Goal: Information Seeking & Learning: Learn about a topic

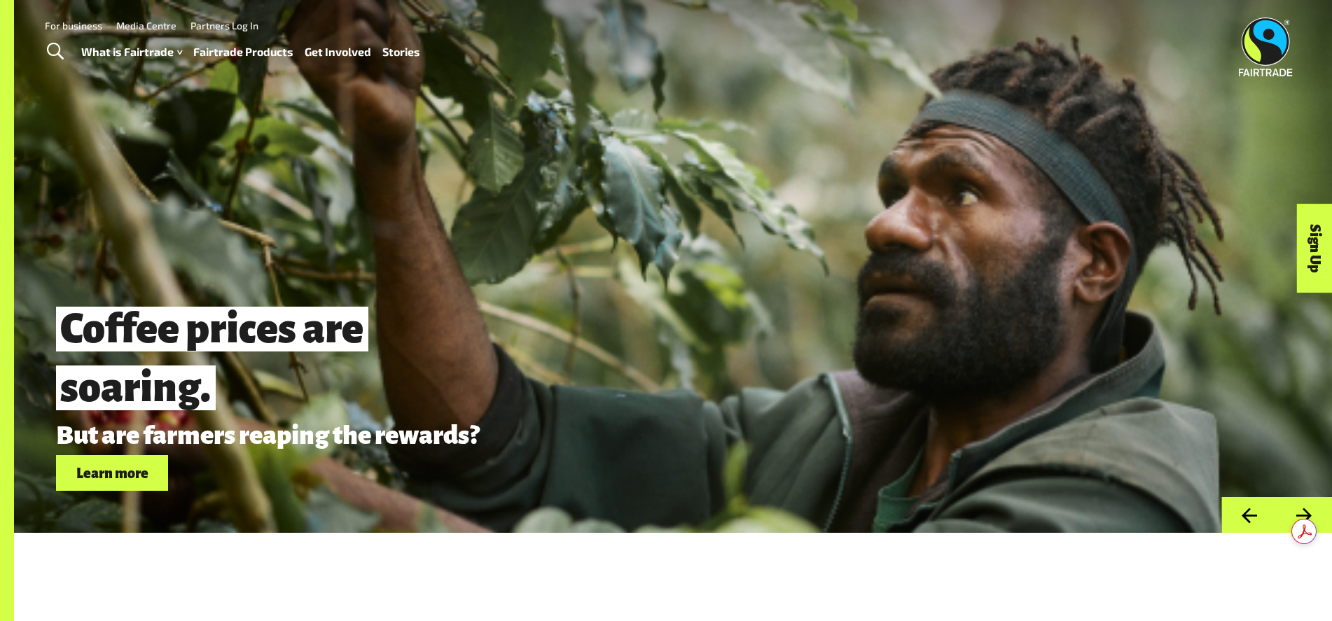
click at [154, 25] on link "Media Centre" at bounding box center [146, 26] width 60 height 12
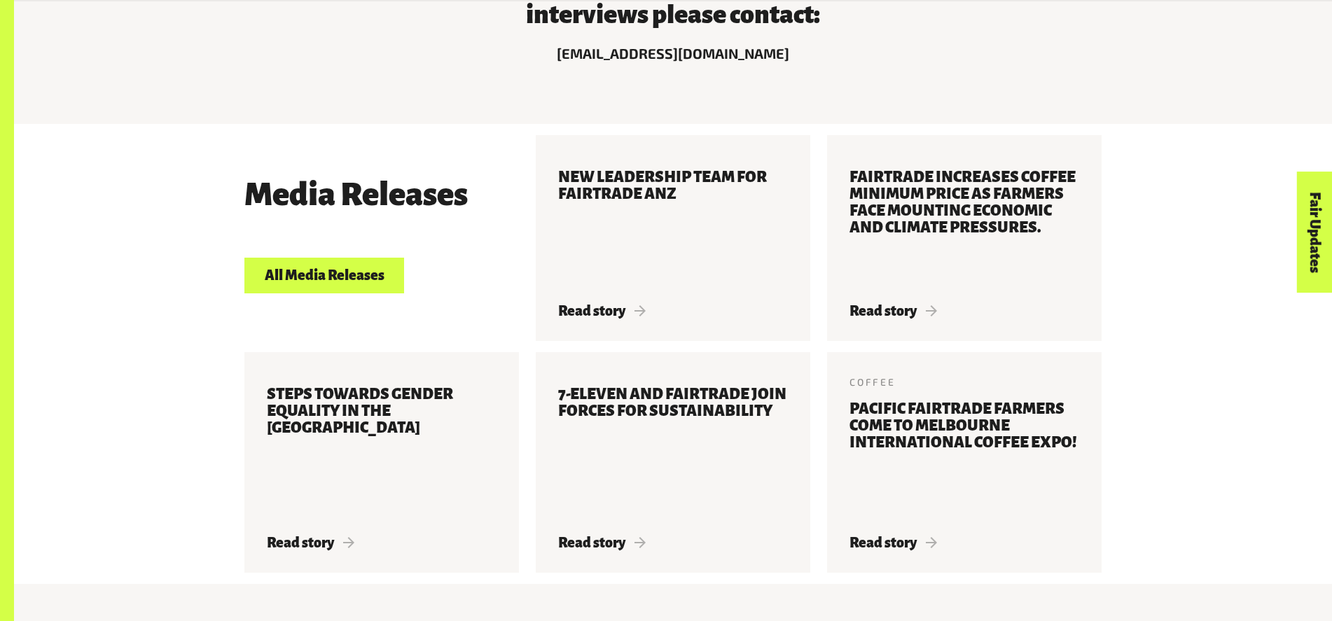
scroll to position [667, 0]
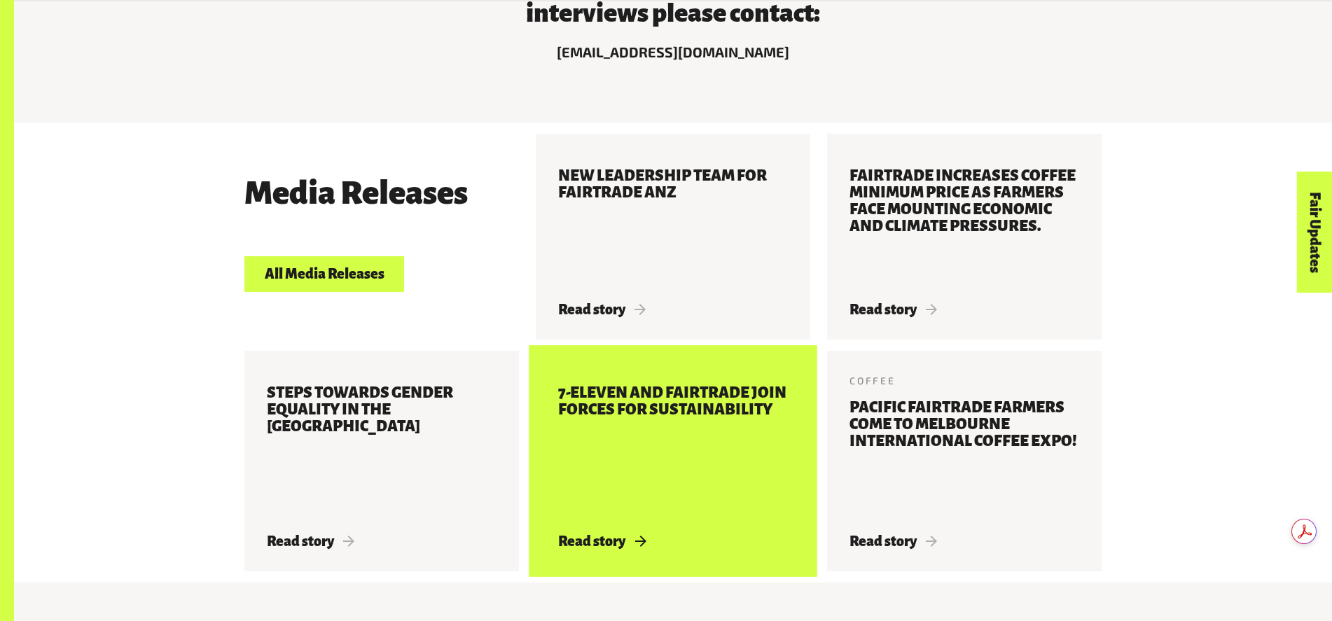
click at [704, 426] on h3 "7-Eleven and Fairtrade join forces for sustainability" at bounding box center [673, 450] width 230 height 132
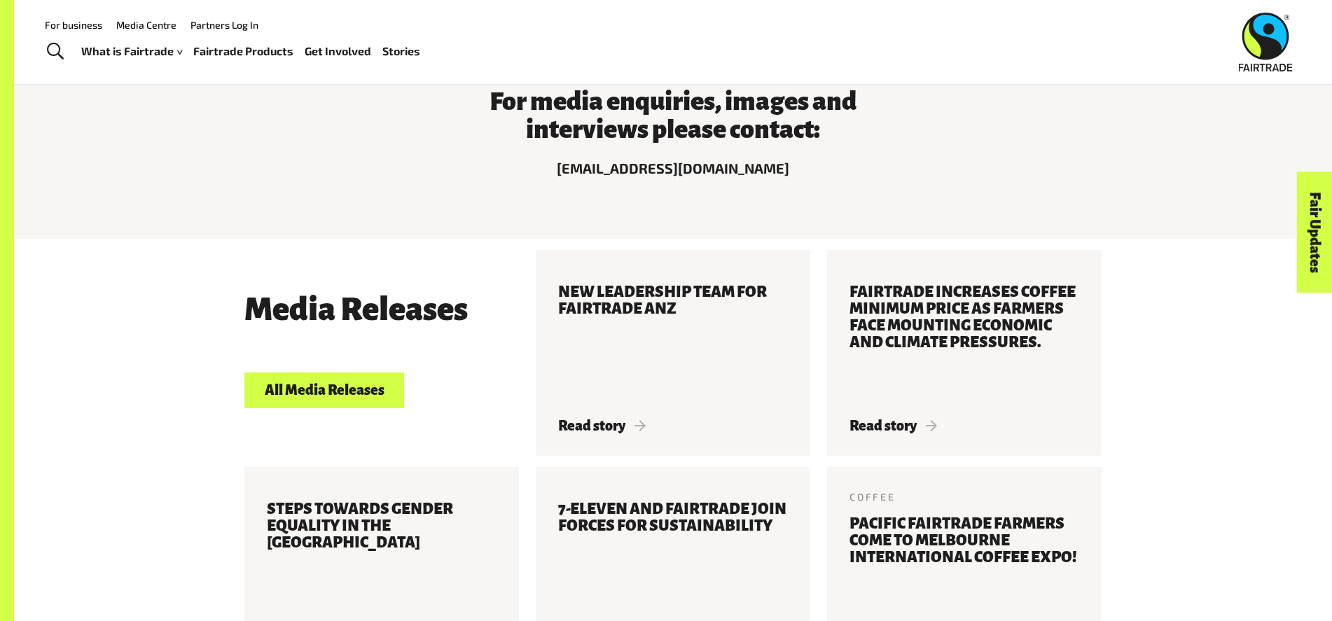
scroll to position [0, 0]
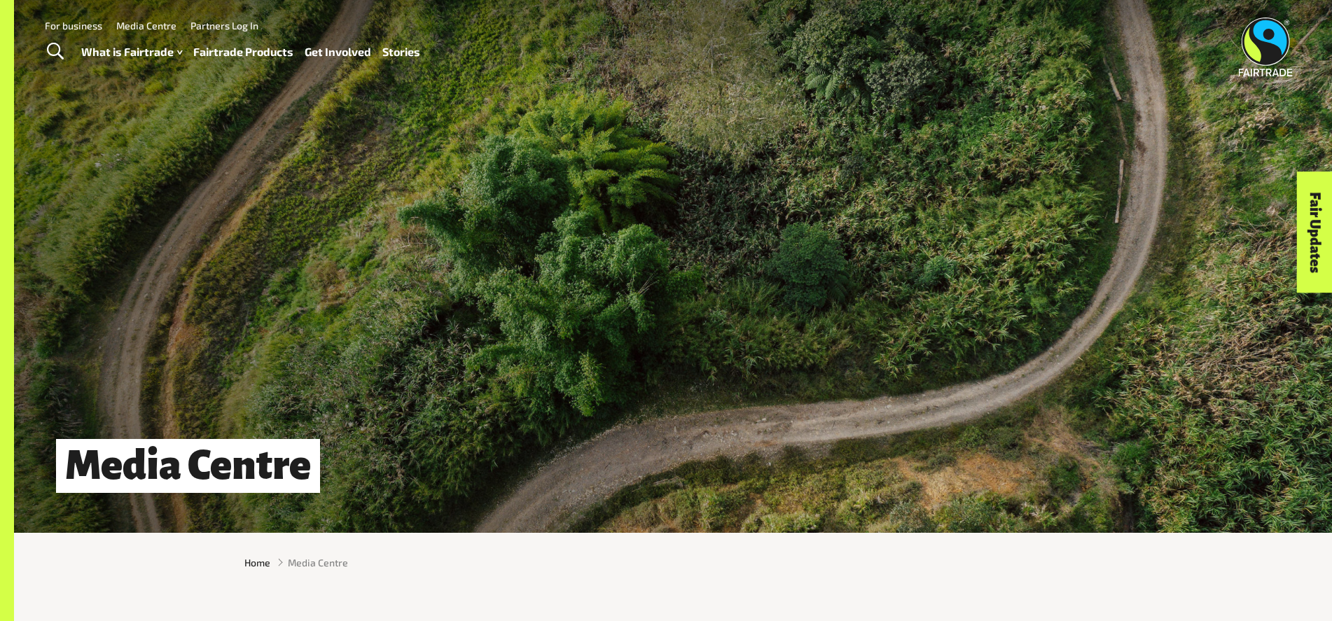
click at [85, 22] on link "For business" at bounding box center [73, 26] width 57 height 12
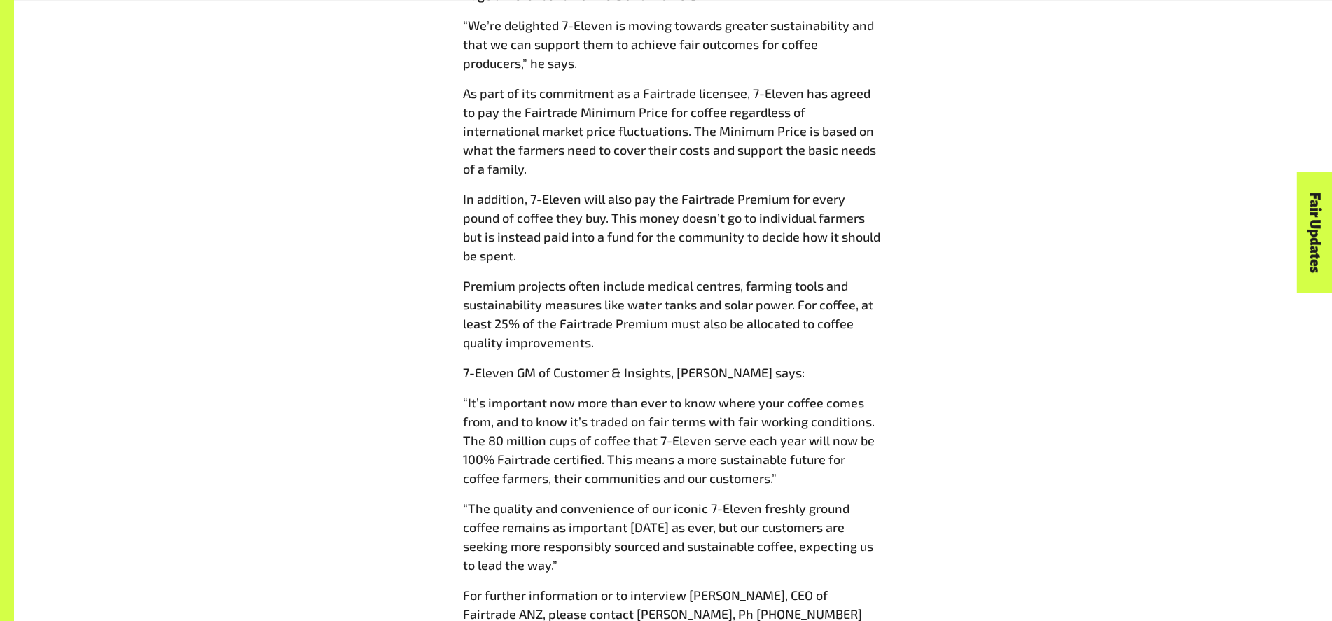
scroll to position [902, 0]
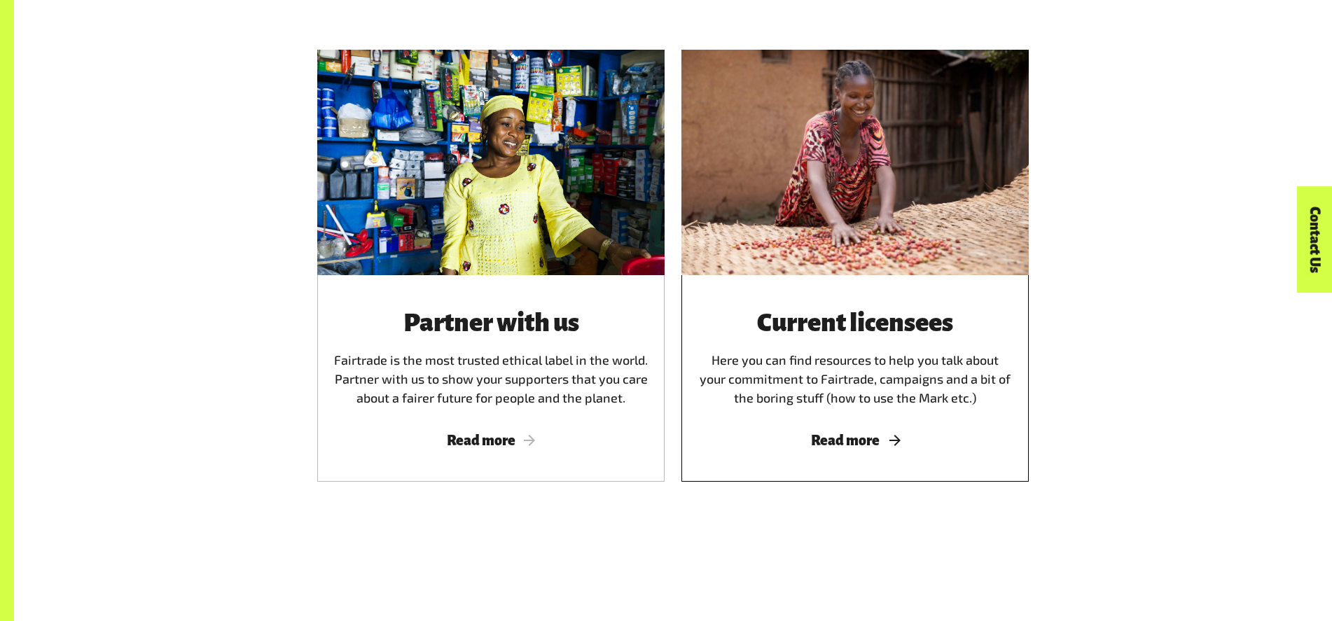
scroll to position [830, 0]
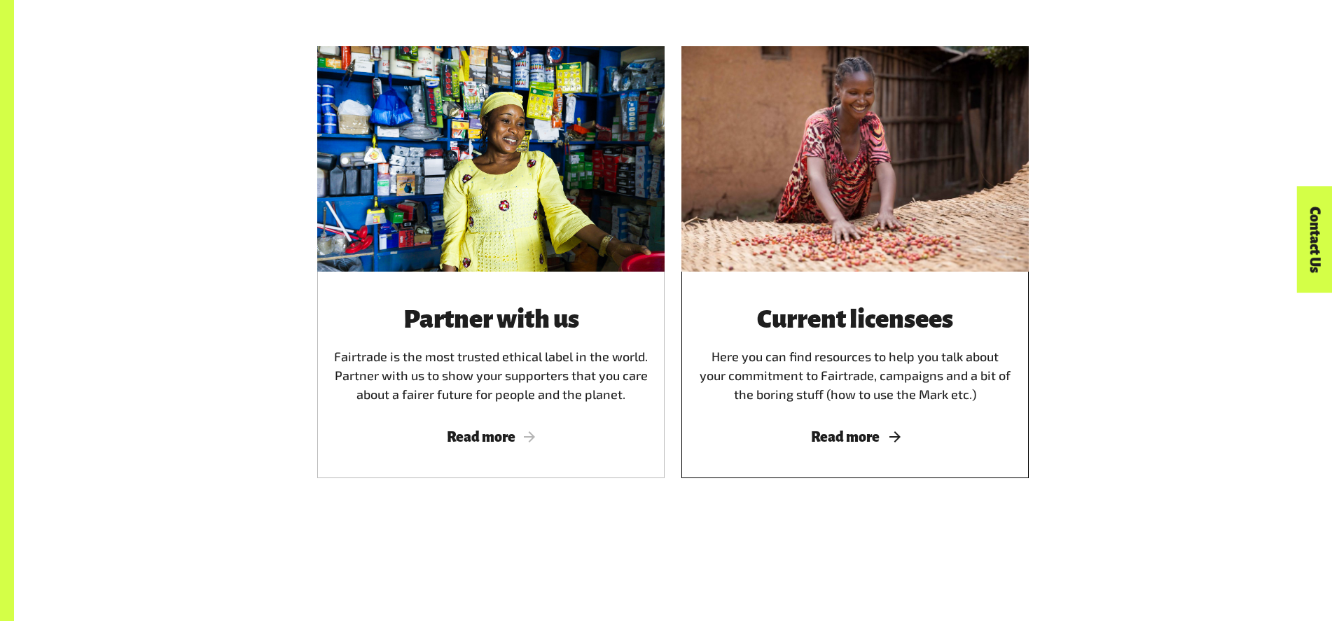
click at [885, 204] on div at bounding box center [854, 158] width 347 height 225
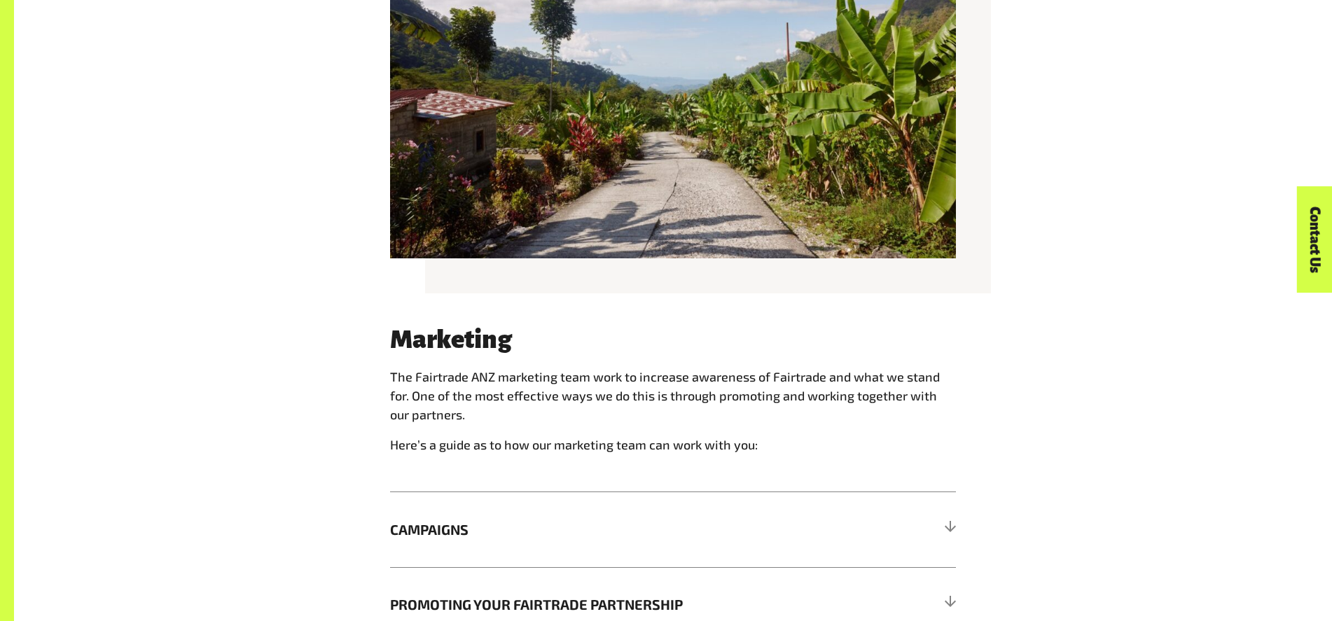
scroll to position [1341, 0]
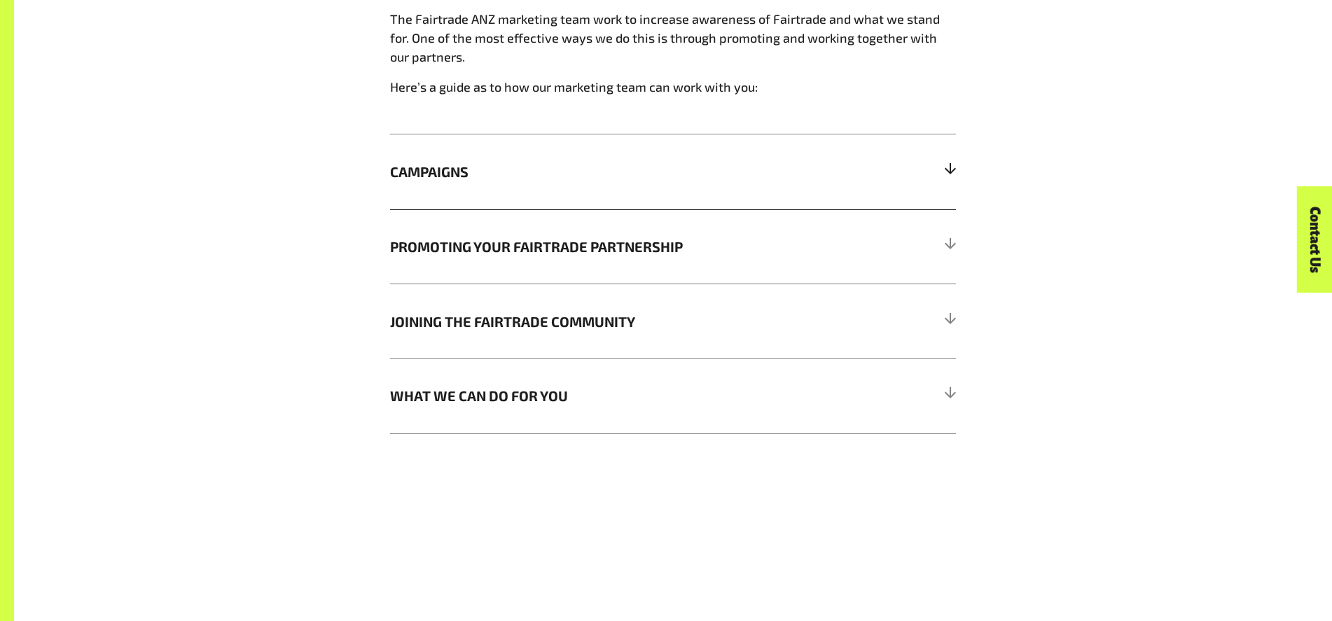
click at [454, 176] on span "CAMPAIGNS" at bounding box center [602, 171] width 424 height 21
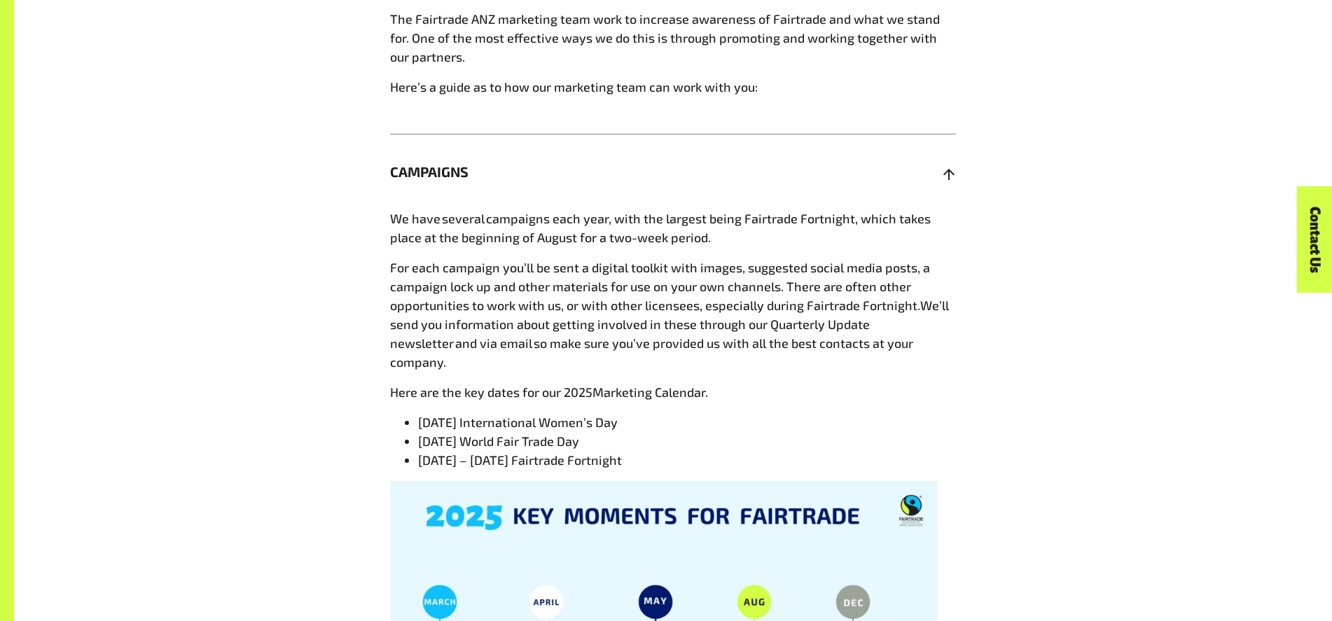
click at [454, 176] on span "CAMPAIGNS" at bounding box center [602, 171] width 424 height 21
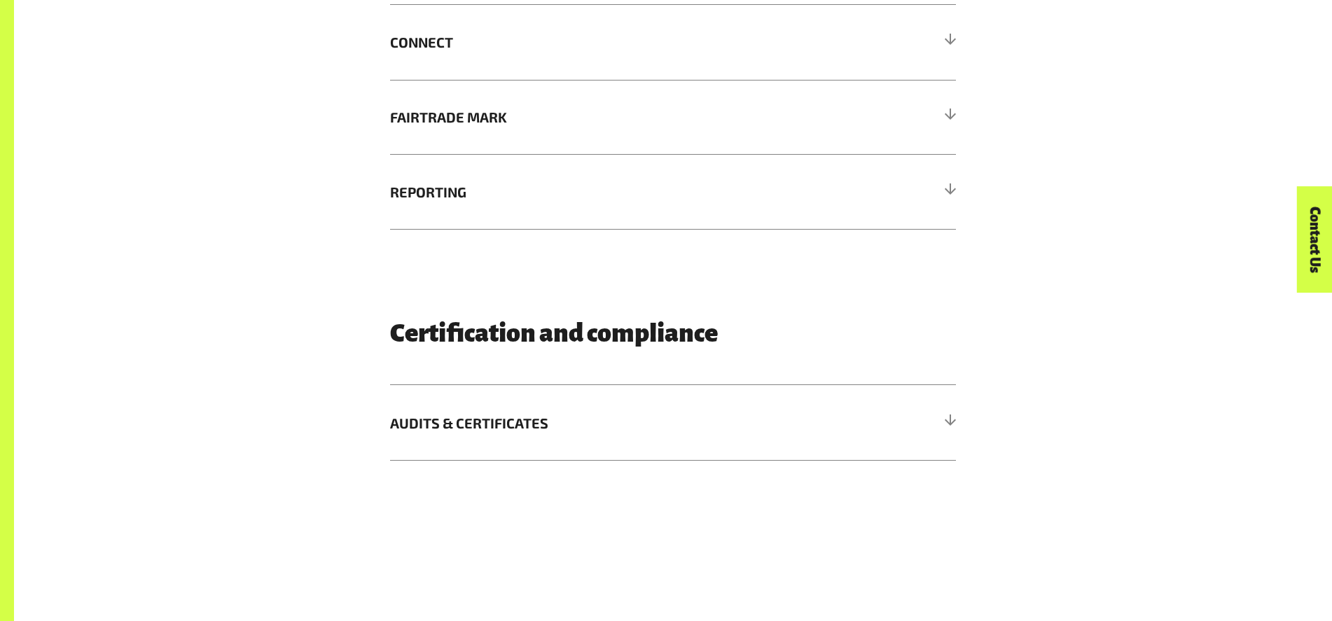
scroll to position [2346, 0]
click at [462, 123] on span "FAIRTRADE MARK" at bounding box center [602, 116] width 424 height 21
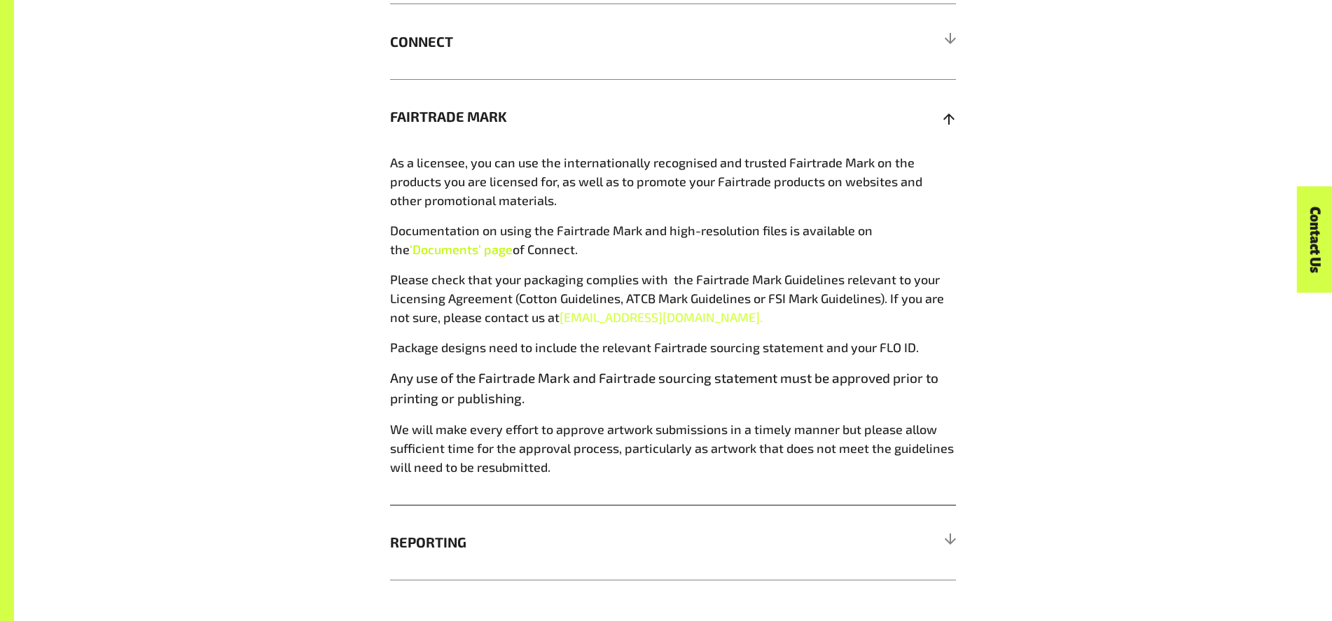
scroll to position [2346, 0]
click at [457, 249] on span "‘Documents’ page" at bounding box center [461, 249] width 103 height 15
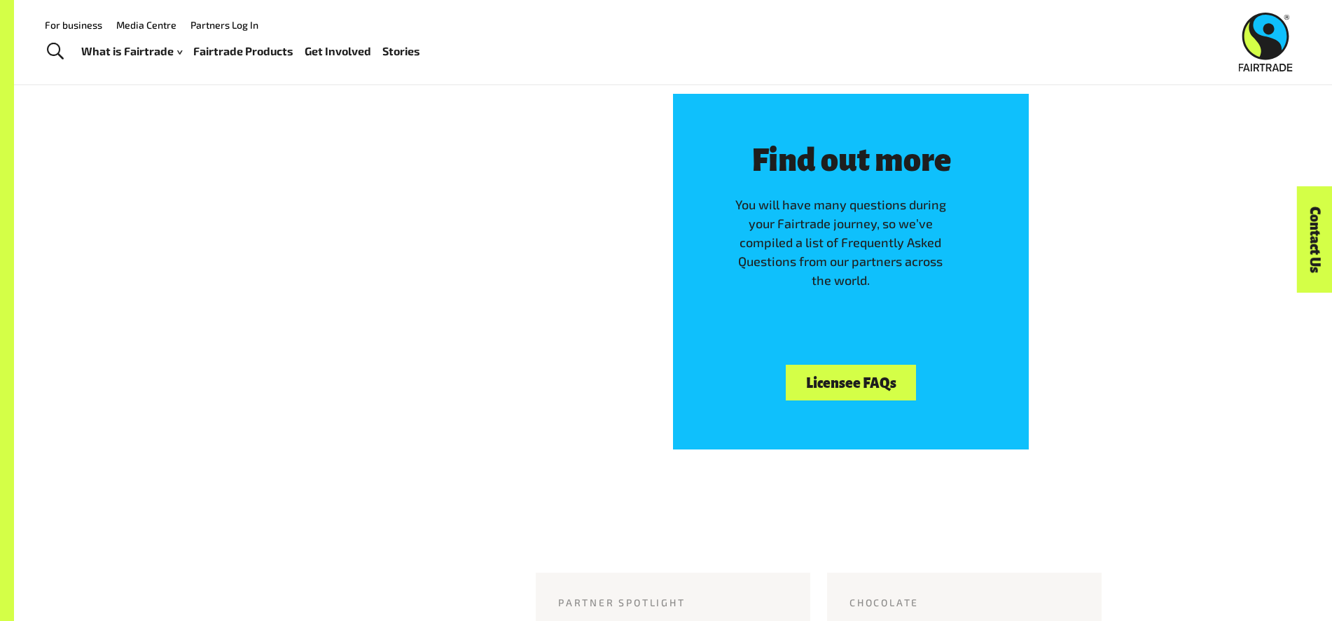
scroll to position [3186, 0]
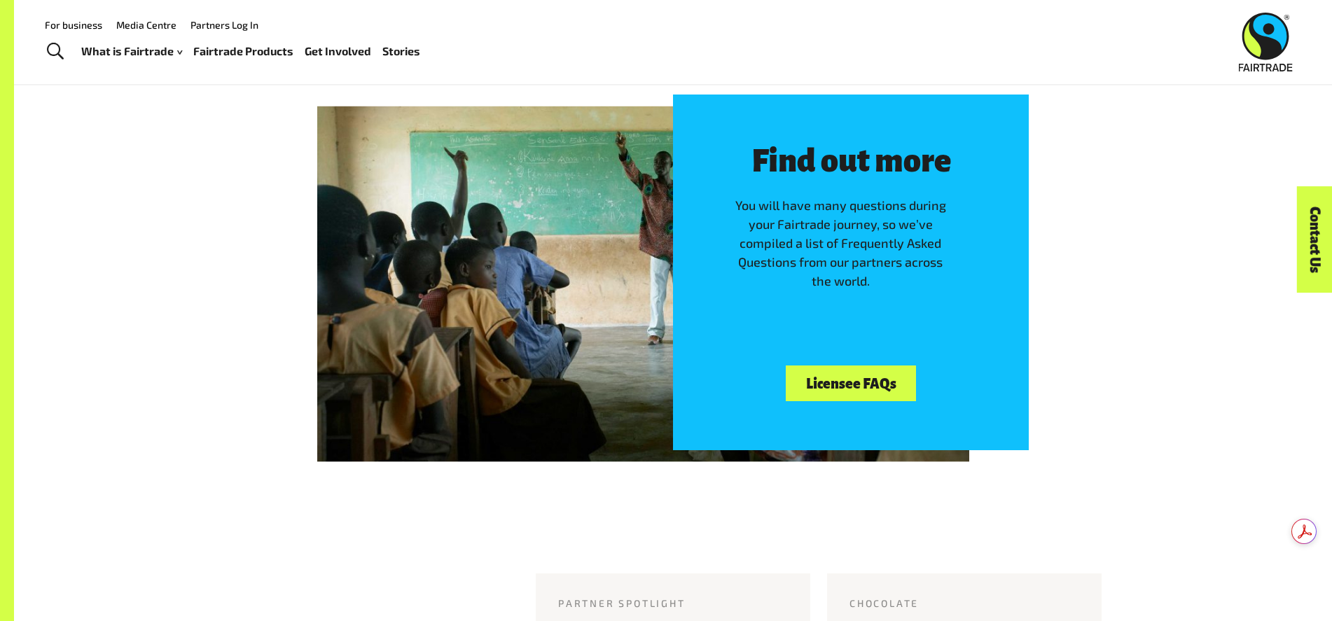
click at [854, 387] on link "Licensee FAQs" at bounding box center [851, 384] width 130 height 36
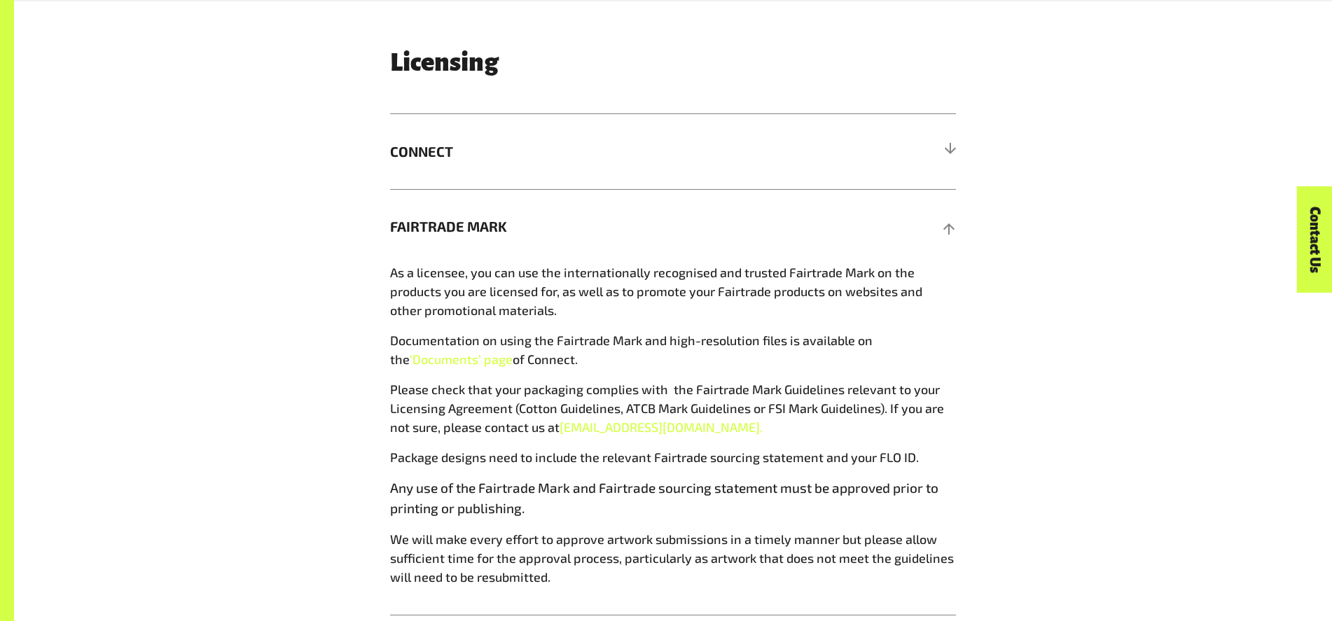
scroll to position [2249, 0]
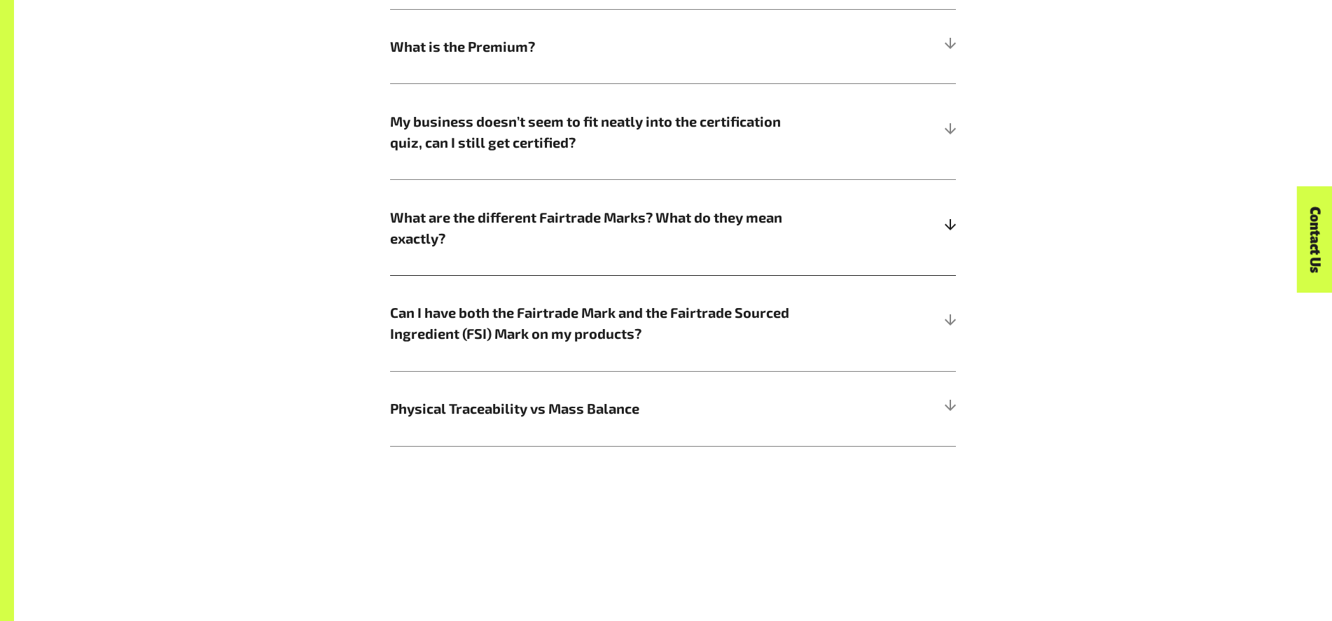
scroll to position [1311, 0]
click at [812, 223] on span "What are the different Fairtrade Marks? What do they mean exactly?" at bounding box center [602, 227] width 424 height 42
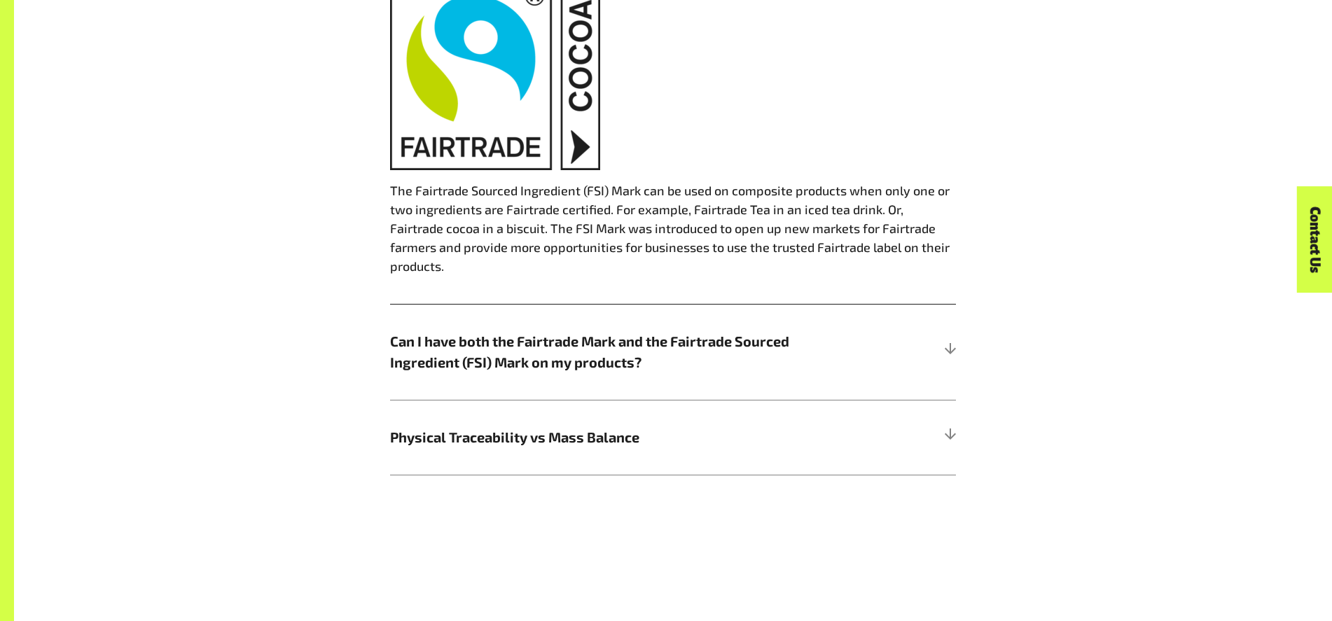
scroll to position [2542, 0]
click at [769, 329] on span "Can I have both the Fairtrade Mark and the Fairtrade Sourced Ingredient (FSI) M…" at bounding box center [602, 350] width 424 height 42
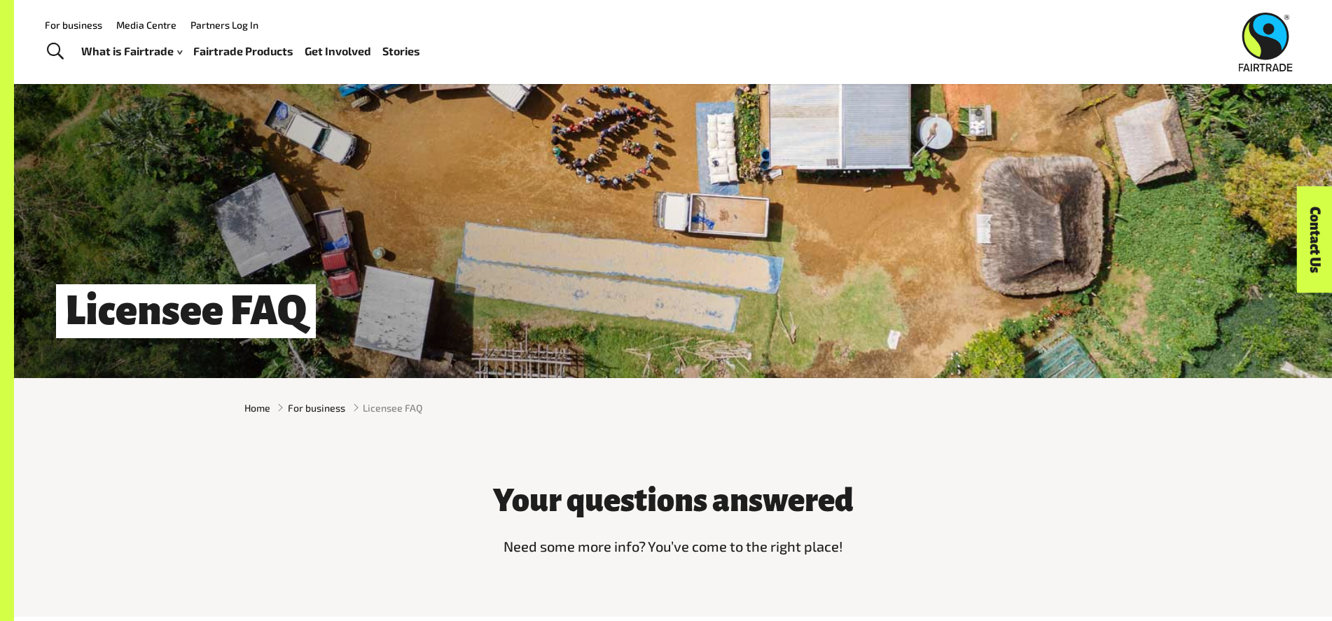
scroll to position [0, 0]
